Goal: Contribute content

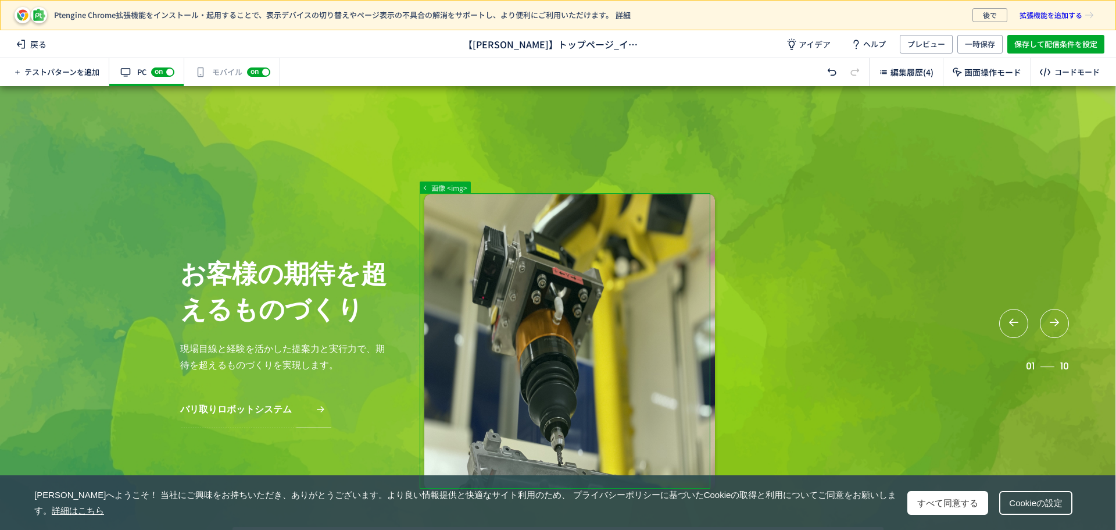
scroll to position [3, 0]
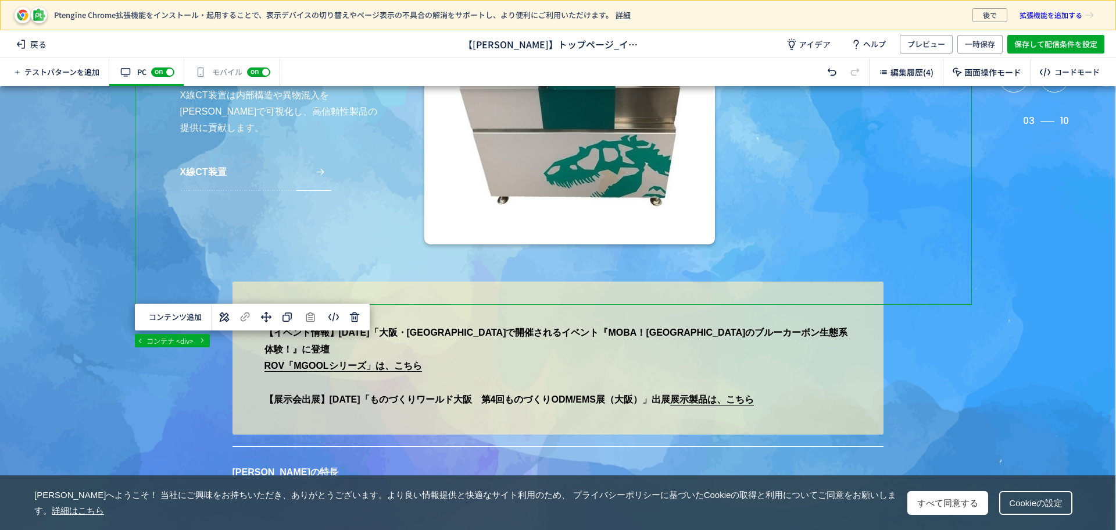
scroll to position [248, 0]
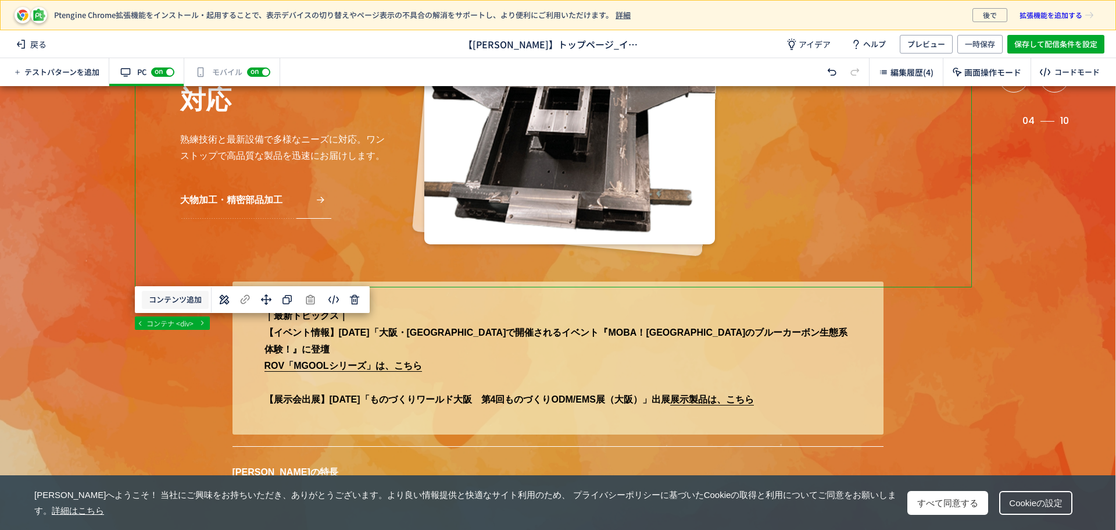
click at [167, 297] on button "コンテンツ追加" at bounding box center [175, 300] width 67 height 18
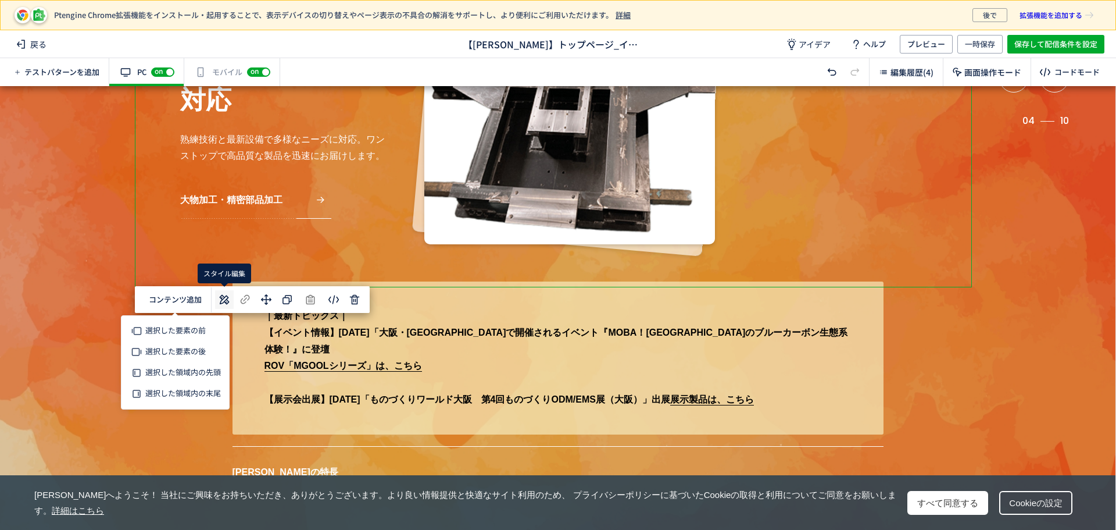
scroll to position [0, 0]
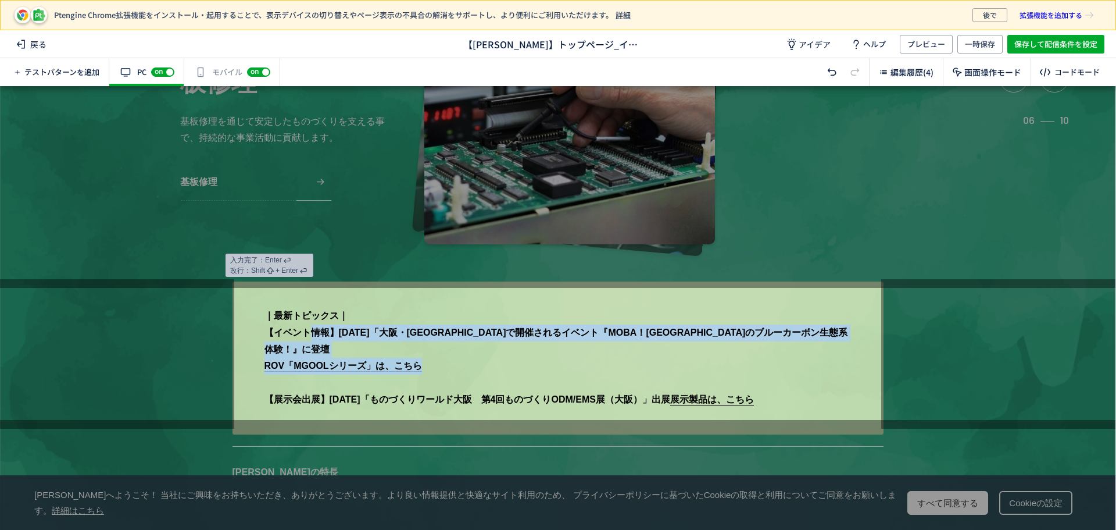
drag, startPoint x: 420, startPoint y: 355, endPoint x: 255, endPoint y: 333, distance: 167.2
click at [255, 333] on p "｜最新トピックス｜ 【イベント情報】[DATE] 「大阪・[GEOGRAPHIC_DATA]で開催されるイベント『MOBA！[GEOGRAPHIC_DATA]…" at bounding box center [558, 357] width 651 height 153
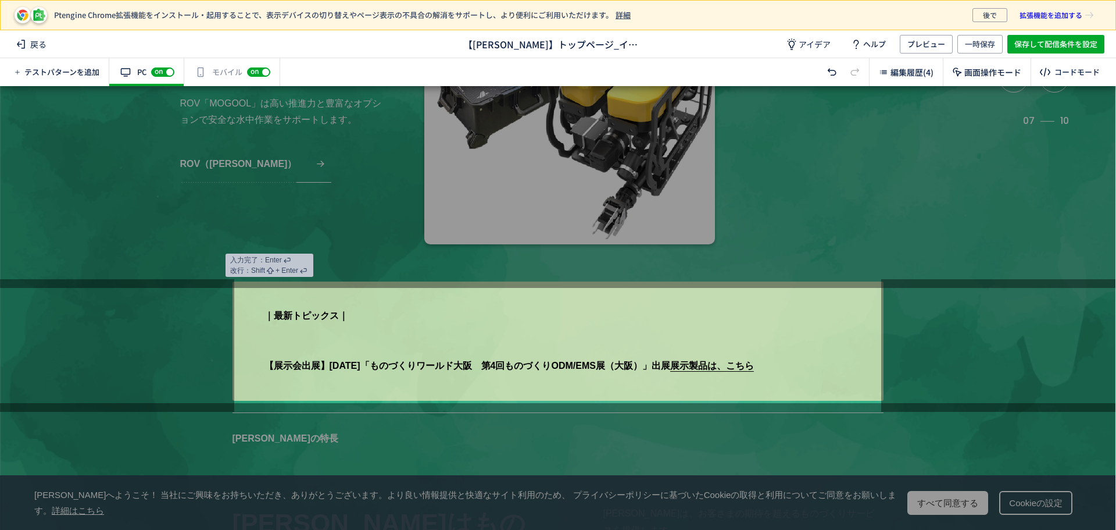
click at [258, 366] on p "｜最新トピックス｜ 【展示会出展】[DATE] 「ものづくりワールド大阪　第4回ものづくりODM/EMS展（大阪）」 出展　 展示製品は、こちら" at bounding box center [558, 340] width 651 height 119
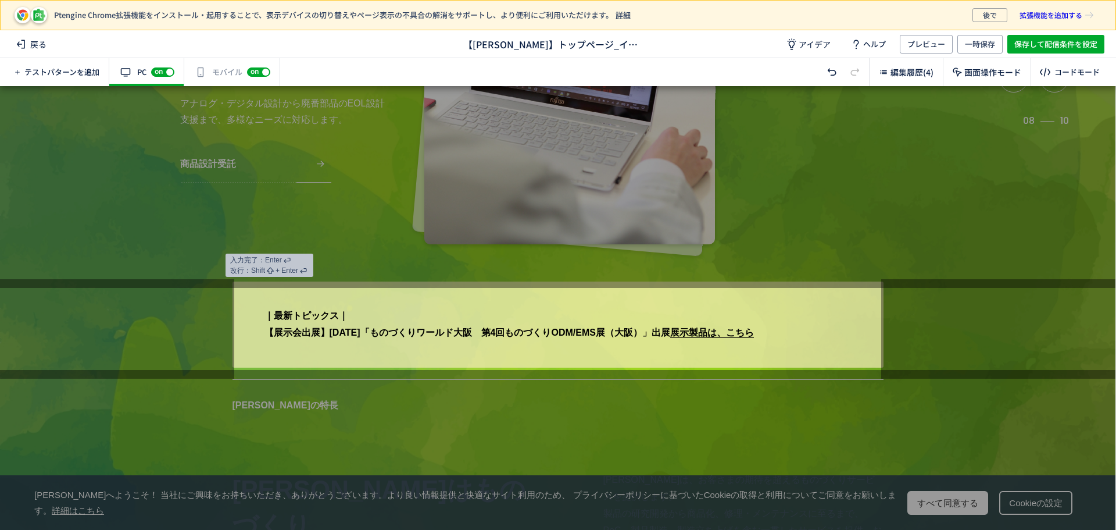
click at [788, 334] on p "｜最新トピックス｜ 【展示会出展】[DATE] 「ものづくりワールド大阪　第4回ものづくりODM/EMS展（大阪）」 出展　 展示製品は、こちら" at bounding box center [558, 324] width 651 height 86
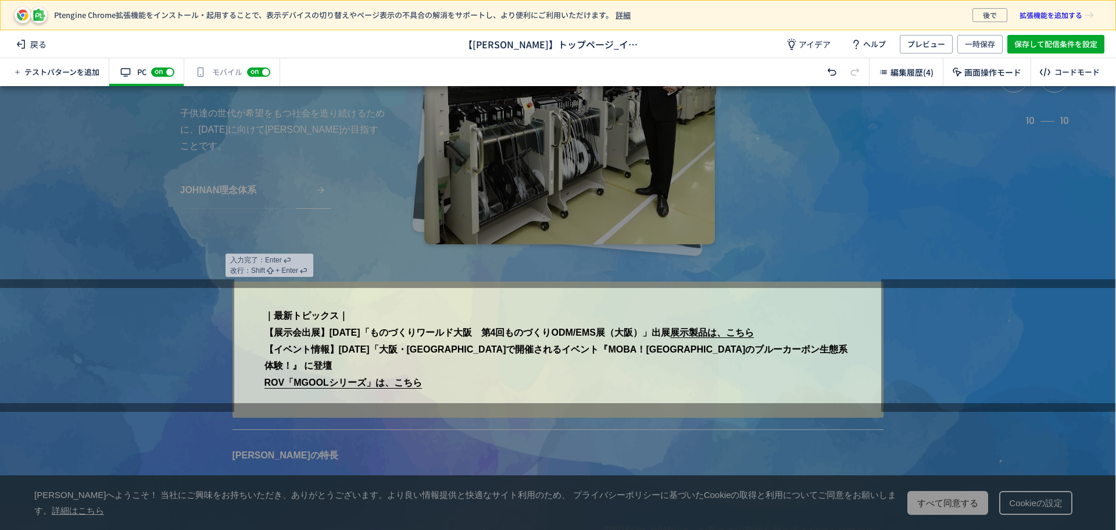
click at [799, 331] on p "｜最新トピックス｜ 【展示会出展】[DATE] 「ものづくりワールド大阪　第4回ものづくりODM/EMS展（大阪）」 出展　 展示製品は、こちら 【イベント情…" at bounding box center [558, 349] width 651 height 136
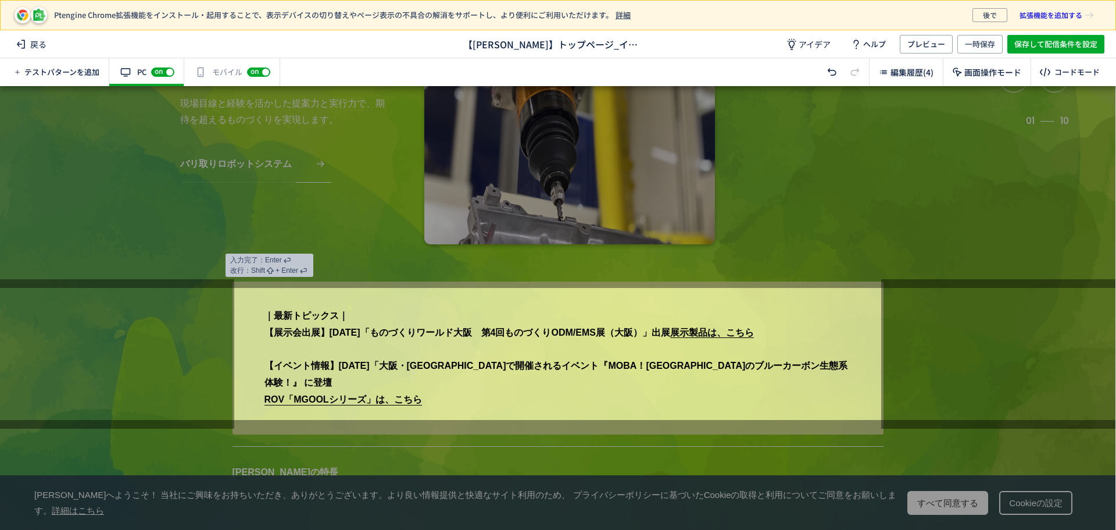
click at [352, 405] on p "｜最新トピックス｜ 【展示会出展】[DATE] 「ものづくりワールド大阪　第4回ものづくりODM/EMS展（大阪）」 出展　 展示製品は、こちら 【イベント情…" at bounding box center [558, 357] width 651 height 153
click at [390, 301] on p "｜最新トピックス｜ 【展示会出展】[DATE] 「ものづくりワールド大阪　第4回ものづくりODM/EMS展（大阪）」 出展　 展示製品は、こちら 【イベント情…" at bounding box center [558, 357] width 651 height 153
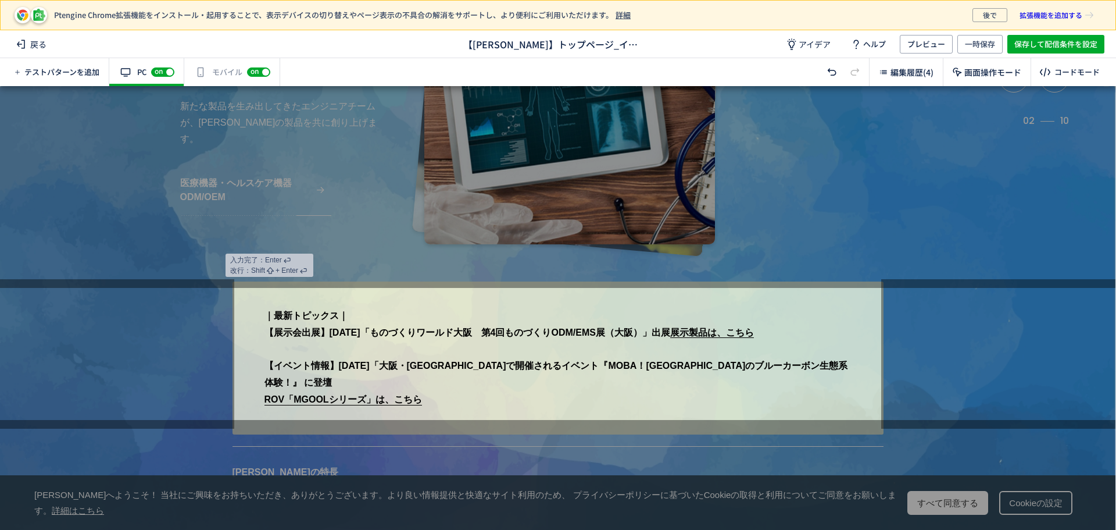
click at [1051, 329] on div at bounding box center [998, 353] width 234 height 149
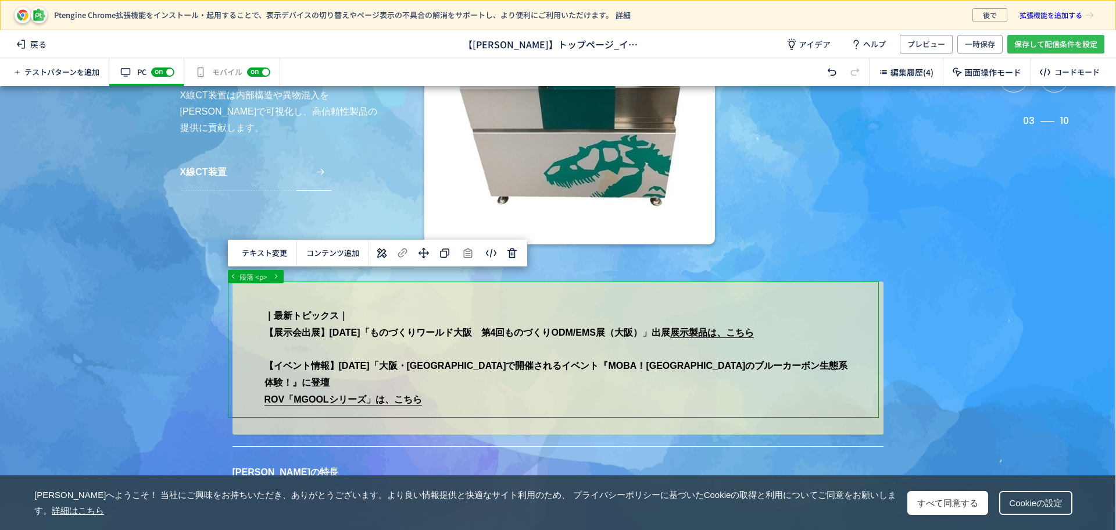
click at [1054, 40] on span "保存して配信条件を設定" at bounding box center [1056, 44] width 83 height 19
